Goal: Task Accomplishment & Management: Manage account settings

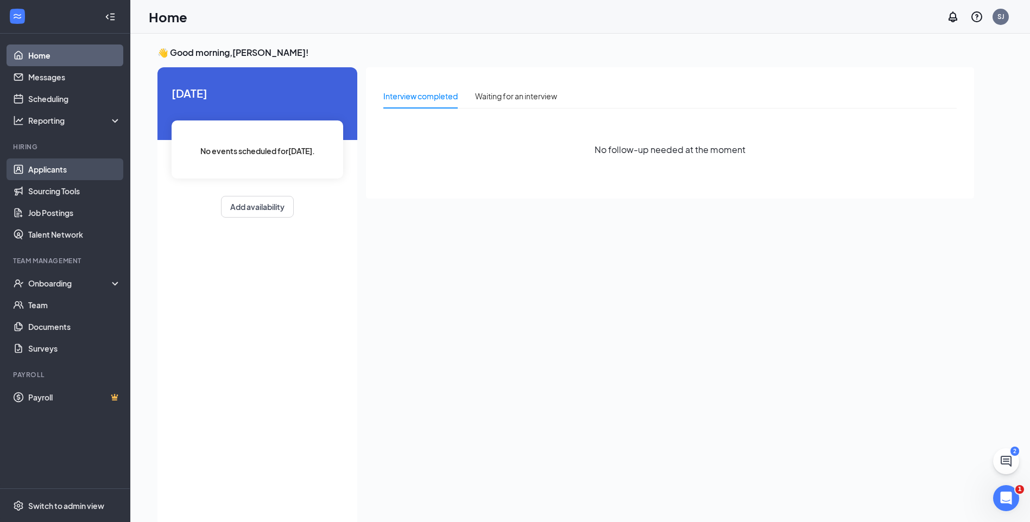
click at [57, 166] on link "Applicants" at bounding box center [74, 169] width 93 height 22
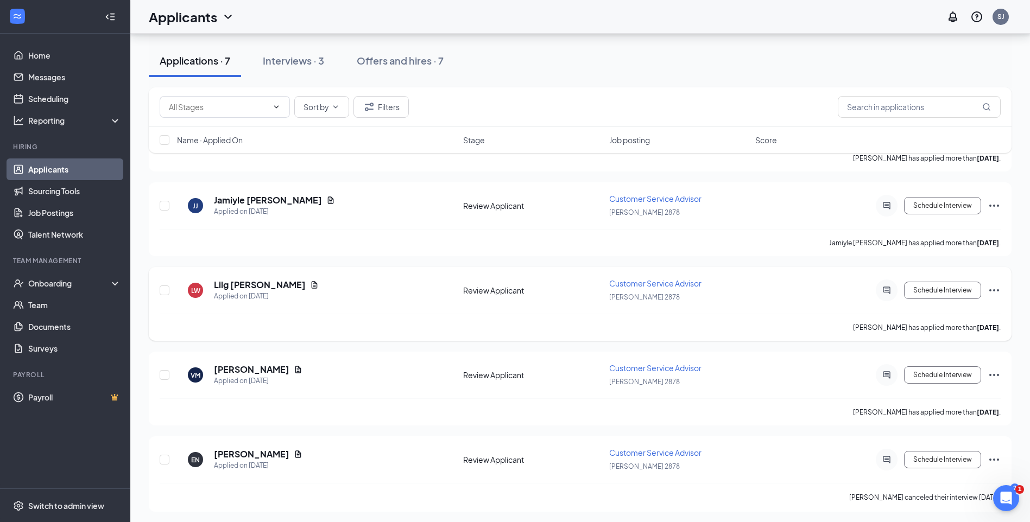
scroll to position [284, 0]
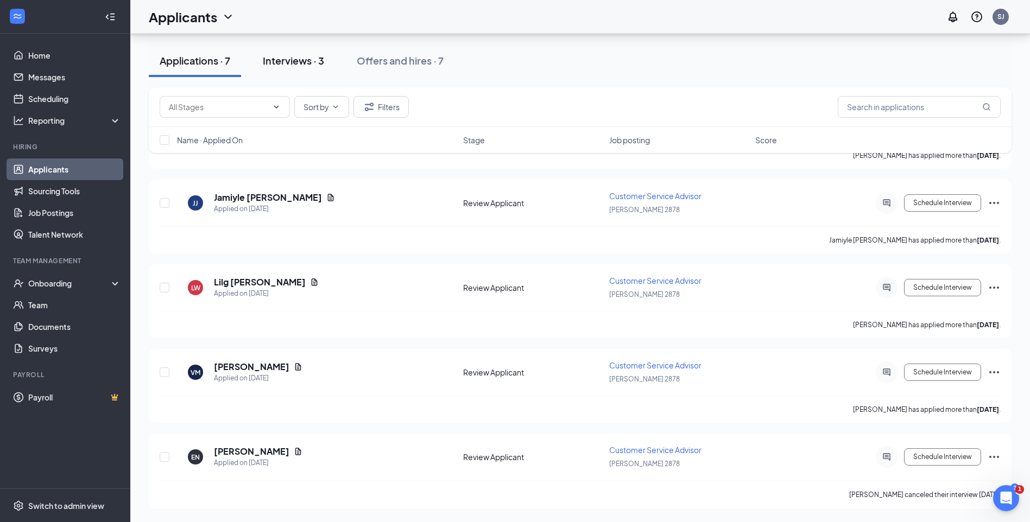
click at [294, 55] on div "Interviews · 3" at bounding box center [293, 61] width 61 height 14
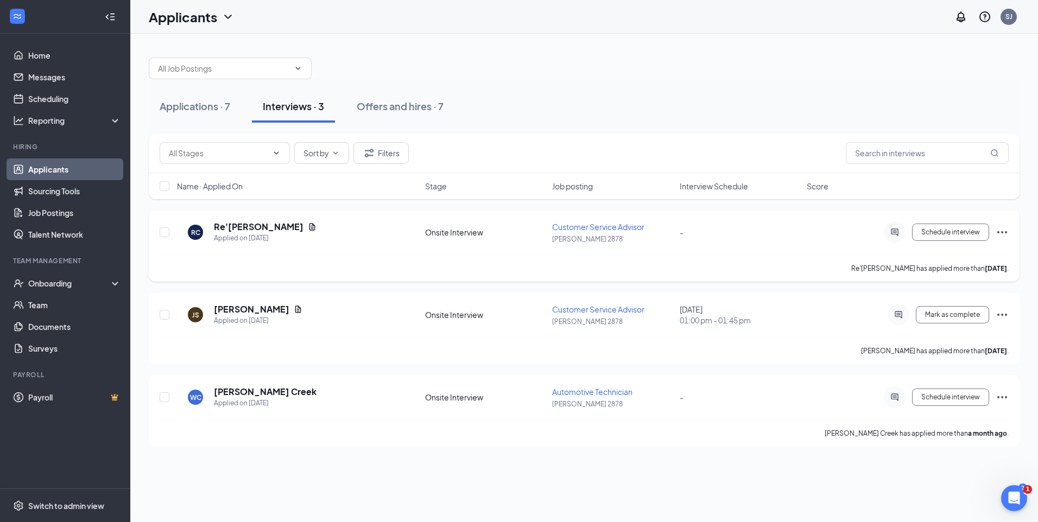
click at [999, 230] on icon "Ellipses" at bounding box center [1001, 232] width 13 height 13
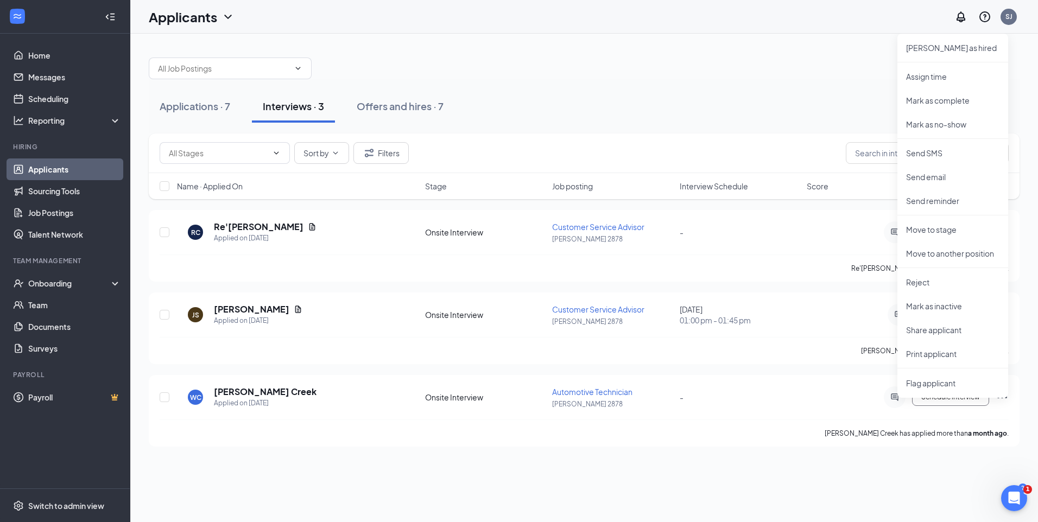
click at [719, 78] on div at bounding box center [584, 63] width 871 height 33
